Goal: Transaction & Acquisition: Purchase product/service

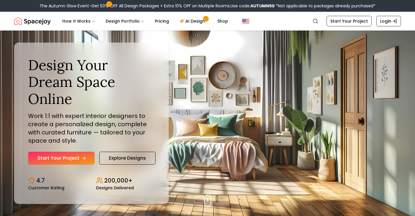
click at [70, 160] on link "Start Your Project" at bounding box center [61, 157] width 67 height 13
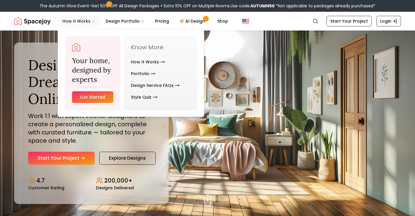
click at [89, 22] on button "How It Works" at bounding box center [79, 21] width 42 height 12
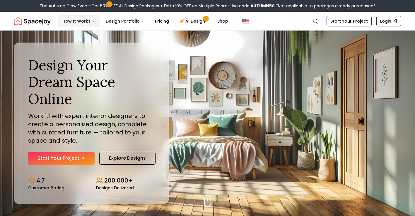
click at [89, 22] on button "How It Works" at bounding box center [79, 21] width 42 height 12
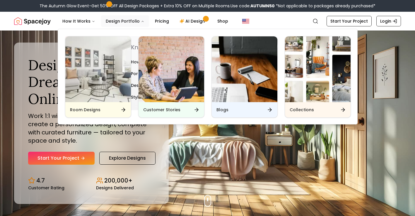
click at [118, 23] on button "Design Portfolio" at bounding box center [125, 21] width 48 height 12
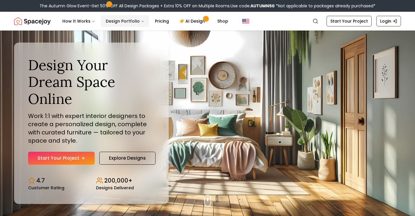
click at [118, 23] on button "Design Portfolio" at bounding box center [125, 21] width 48 height 12
click at [162, 21] on link "Pricing" at bounding box center [161, 21] width 23 height 12
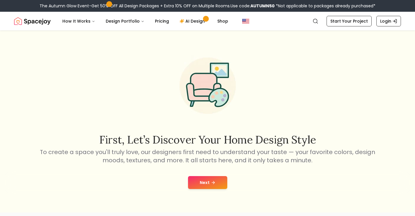
click at [211, 182] on icon at bounding box center [213, 182] width 5 height 5
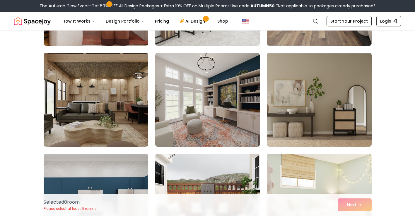
scroll to position [3153, 0]
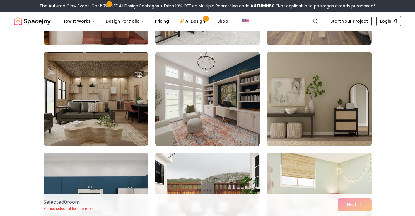
click at [286, 105] on img at bounding box center [319, 99] width 110 height 98
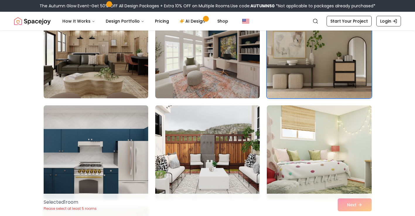
scroll to position [3188, 0]
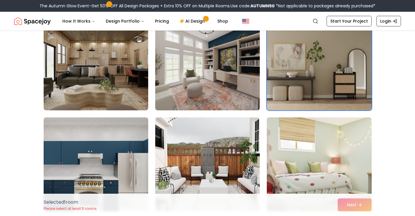
click at [303, 156] on img at bounding box center [319, 164] width 110 height 98
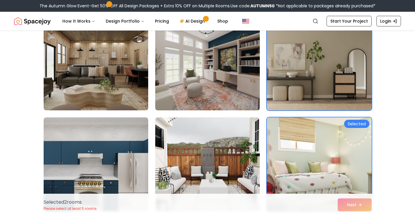
click at [303, 156] on img at bounding box center [319, 164] width 110 height 98
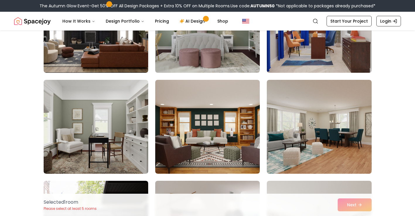
scroll to position [1310, 0]
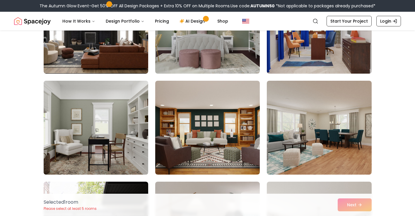
click at [142, 150] on img at bounding box center [96, 127] width 110 height 98
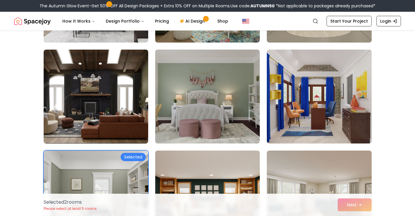
scroll to position [1243, 0]
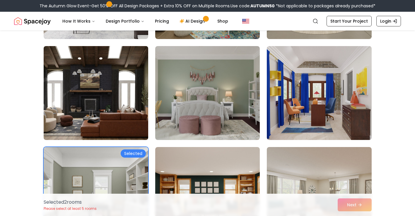
click at [117, 113] on img at bounding box center [96, 93] width 110 height 98
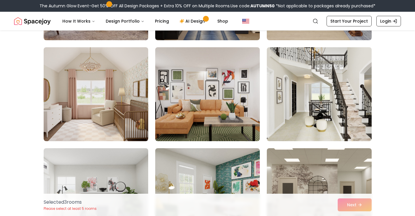
scroll to position [1040, 0]
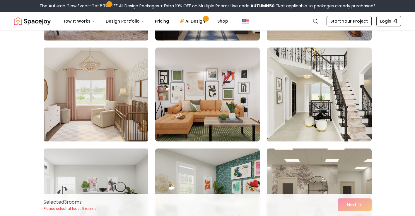
click at [105, 108] on img at bounding box center [96, 94] width 110 height 98
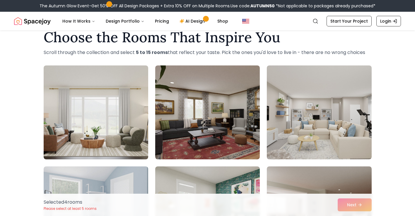
scroll to position [23, 0]
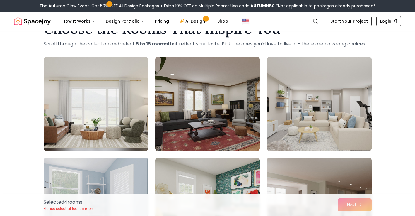
click at [353, 204] on div "Selected 4 room s Please select at least 5 rooms Next" at bounding box center [208, 204] width 338 height 22
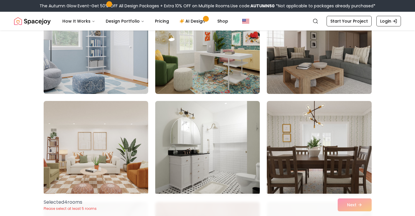
scroll to position [181, 0]
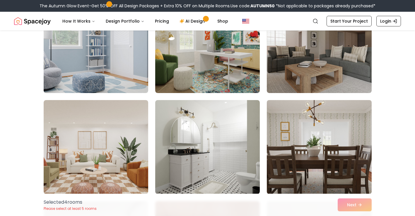
click at [322, 148] on img at bounding box center [319, 147] width 110 height 98
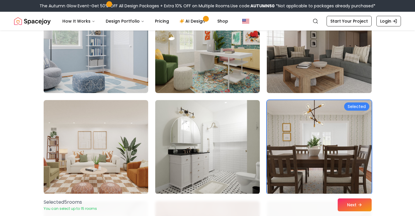
click at [319, 63] on img at bounding box center [319, 46] width 110 height 98
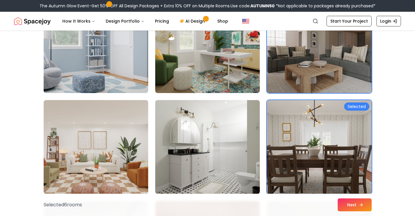
click at [347, 204] on button "Next" at bounding box center [355, 204] width 34 height 13
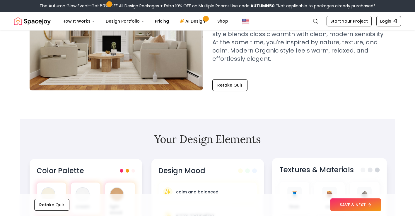
scroll to position [72, 0]
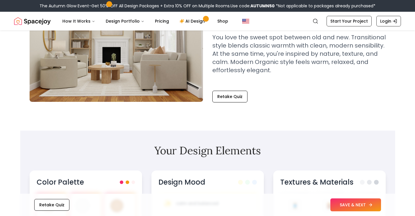
click at [366, 203] on button "SAVE & NEXT" at bounding box center [356, 204] width 51 height 13
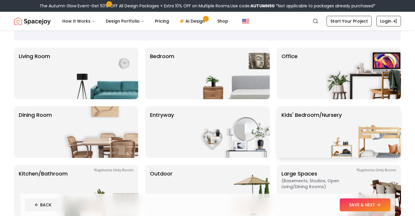
scroll to position [33, 0]
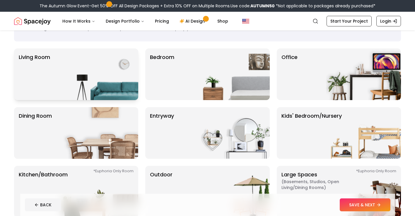
click at [106, 82] on img at bounding box center [100, 74] width 75 height 52
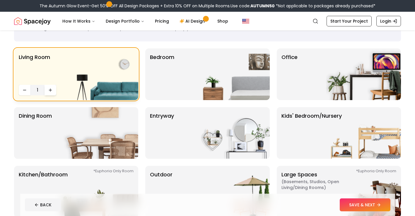
click at [52, 92] on icon "Increase quantity" at bounding box center [50, 90] width 5 height 5
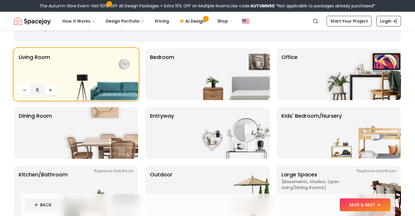
click at [52, 92] on icon "Increase quantity" at bounding box center [50, 90] width 5 height 5
click at [21, 93] on button "Decrease quantity" at bounding box center [25, 90] width 12 height 11
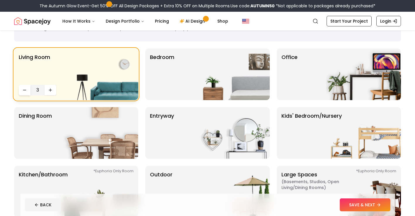
click at [21, 93] on button "Decrease quantity" at bounding box center [25, 90] width 12 height 11
click at [176, 88] on div "Bedroom" at bounding box center [207, 74] width 124 height 52
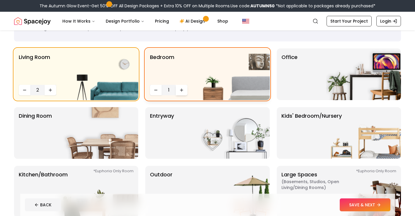
click at [184, 91] on icon "Increase quantity" at bounding box center [181, 90] width 5 height 5
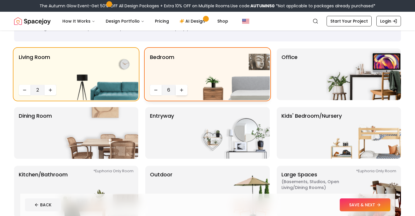
click at [184, 91] on button "Increase quantity" at bounding box center [182, 90] width 12 height 11
click at [327, 92] on img at bounding box center [363, 74] width 75 height 52
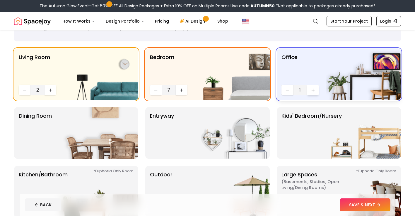
click at [312, 93] on button "Increase quantity" at bounding box center [313, 90] width 12 height 11
click at [290, 88] on button "Decrease quantity" at bounding box center [288, 90] width 12 height 11
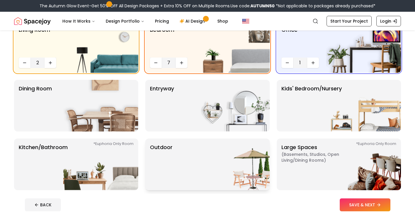
scroll to position [58, 0]
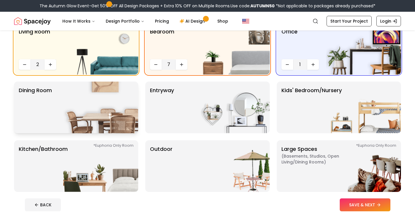
click at [117, 120] on img at bounding box center [100, 107] width 75 height 52
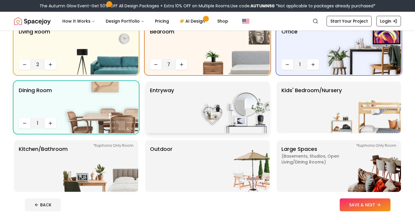
click at [189, 126] on div "entryway" at bounding box center [207, 107] width 124 height 52
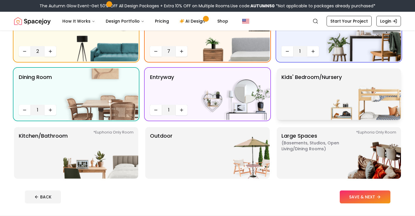
scroll to position [75, 0]
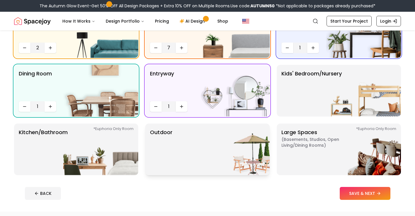
click at [212, 156] on img at bounding box center [232, 149] width 75 height 52
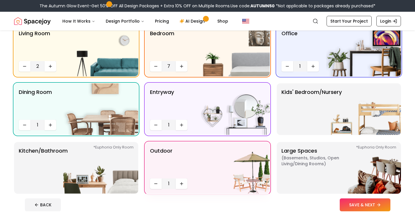
scroll to position [56, 0]
click at [84, 169] on img at bounding box center [100, 168] width 75 height 52
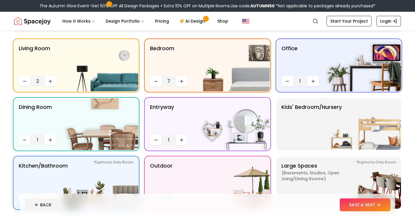
scroll to position [60, 0]
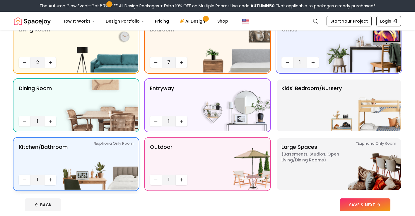
click at [72, 163] on img at bounding box center [100, 164] width 75 height 52
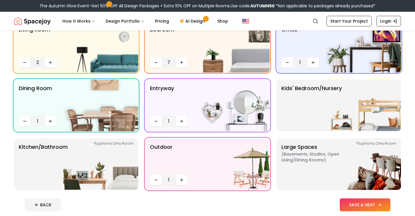
click at [346, 207] on button "SAVE & NEXT" at bounding box center [365, 204] width 51 height 13
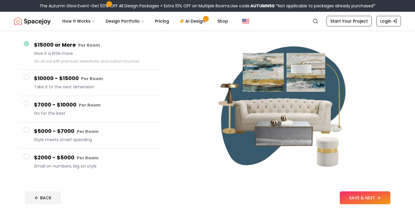
scroll to position [50, 0]
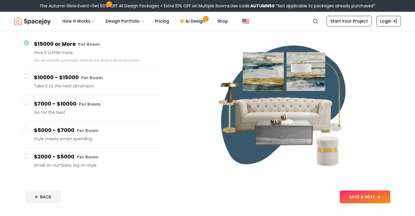
click at [106, 159] on h4 "$2000 - $5000 Per Room" at bounding box center [95, 156] width 123 height 8
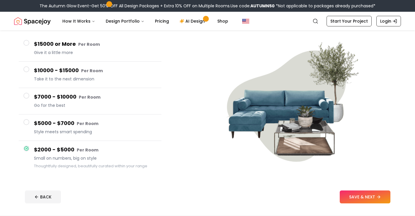
click at [98, 135] on div "$5000 - $7000 Per Room Style meets smart spending" at bounding box center [95, 127] width 123 height 17
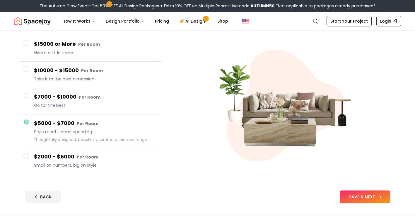
click at [349, 198] on button "SAVE & NEXT" at bounding box center [365, 196] width 51 height 13
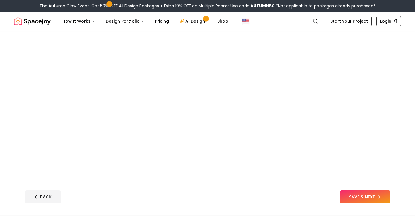
scroll to position [60, 0]
